Goal: Task Accomplishment & Management: Use online tool/utility

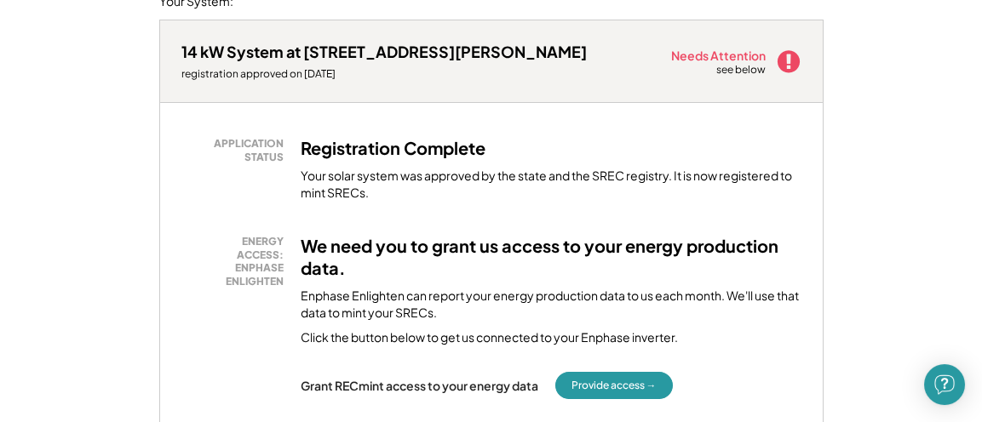
scroll to position [426, 0]
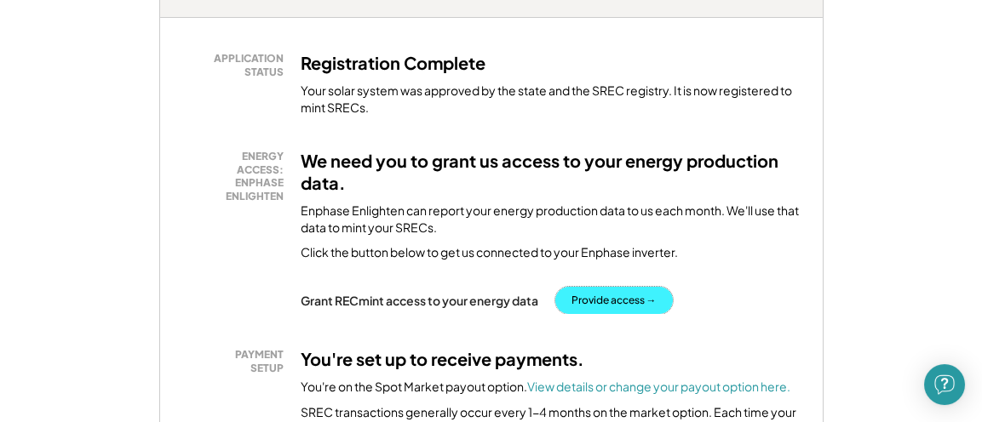
click at [584, 309] on button "Provide access →" at bounding box center [614, 300] width 118 height 27
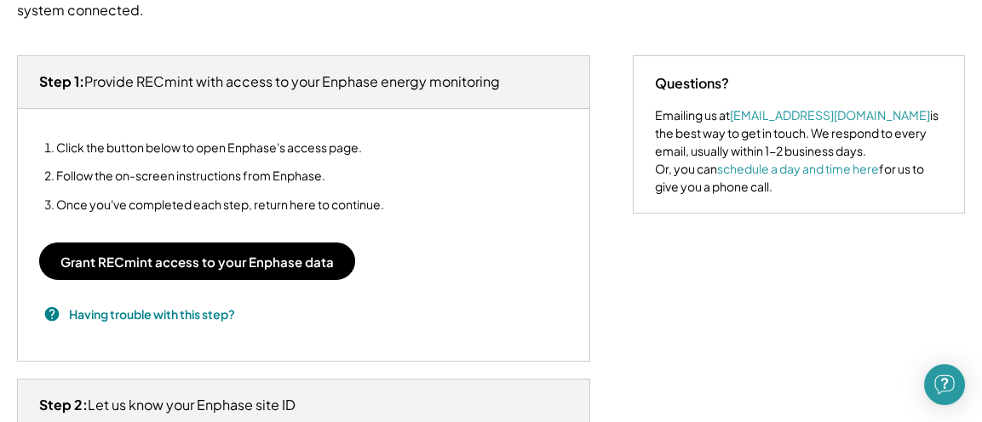
scroll to position [255, 0]
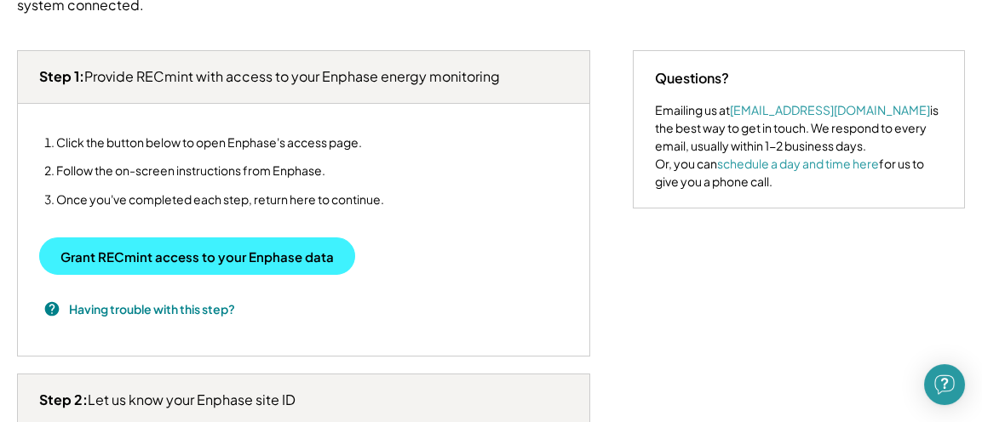
click at [259, 266] on button "Grant RECmint access to your Enphase data" at bounding box center [197, 256] width 316 height 37
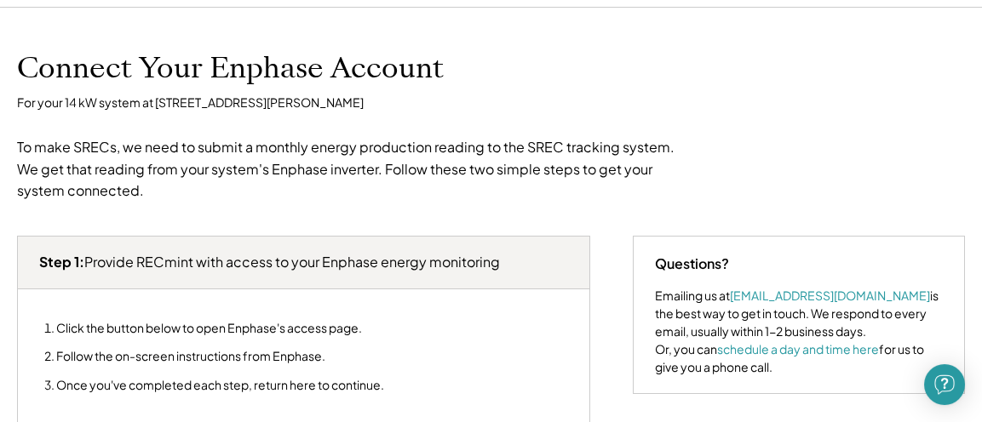
scroll to position [0, 0]
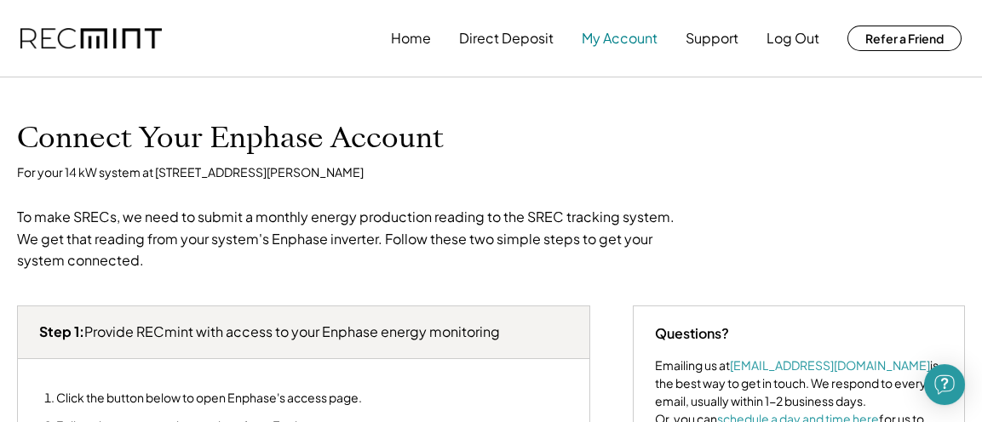
click at [626, 33] on button "My Account" at bounding box center [620, 38] width 76 height 34
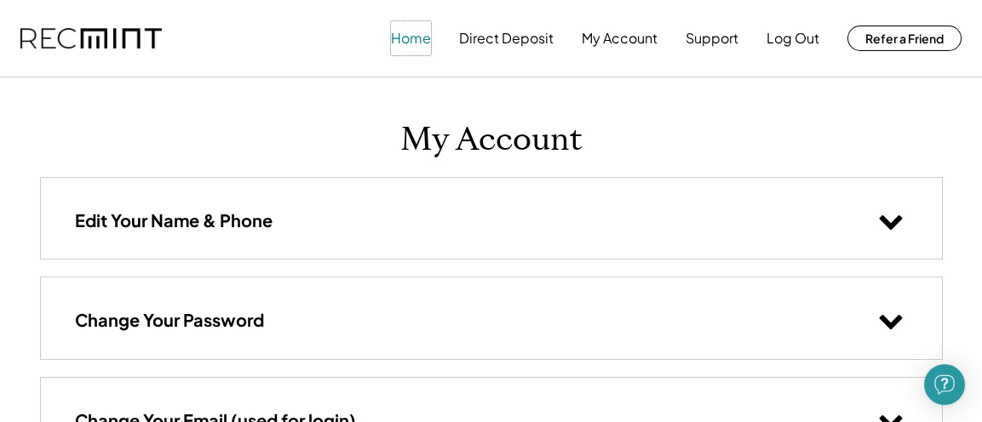
click at [404, 46] on button "Home" at bounding box center [411, 38] width 40 height 34
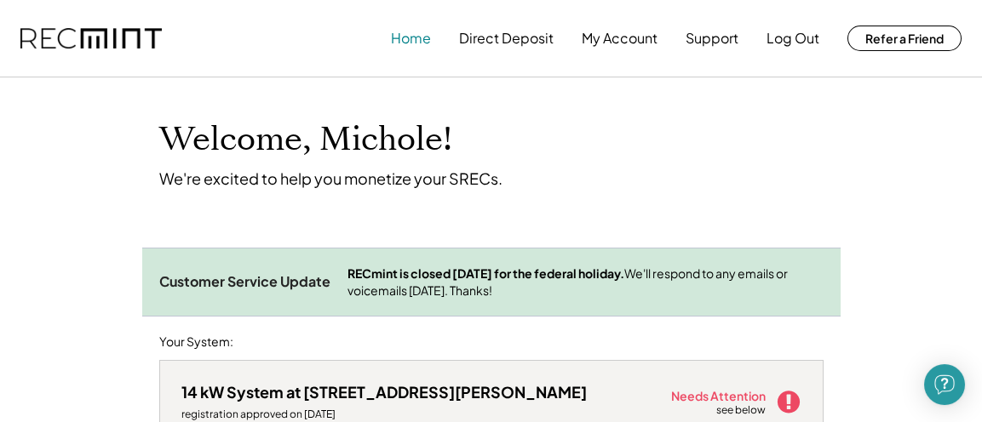
click at [400, 22] on button "Home" at bounding box center [411, 38] width 40 height 34
